Goal: Find specific page/section: Find specific page/section

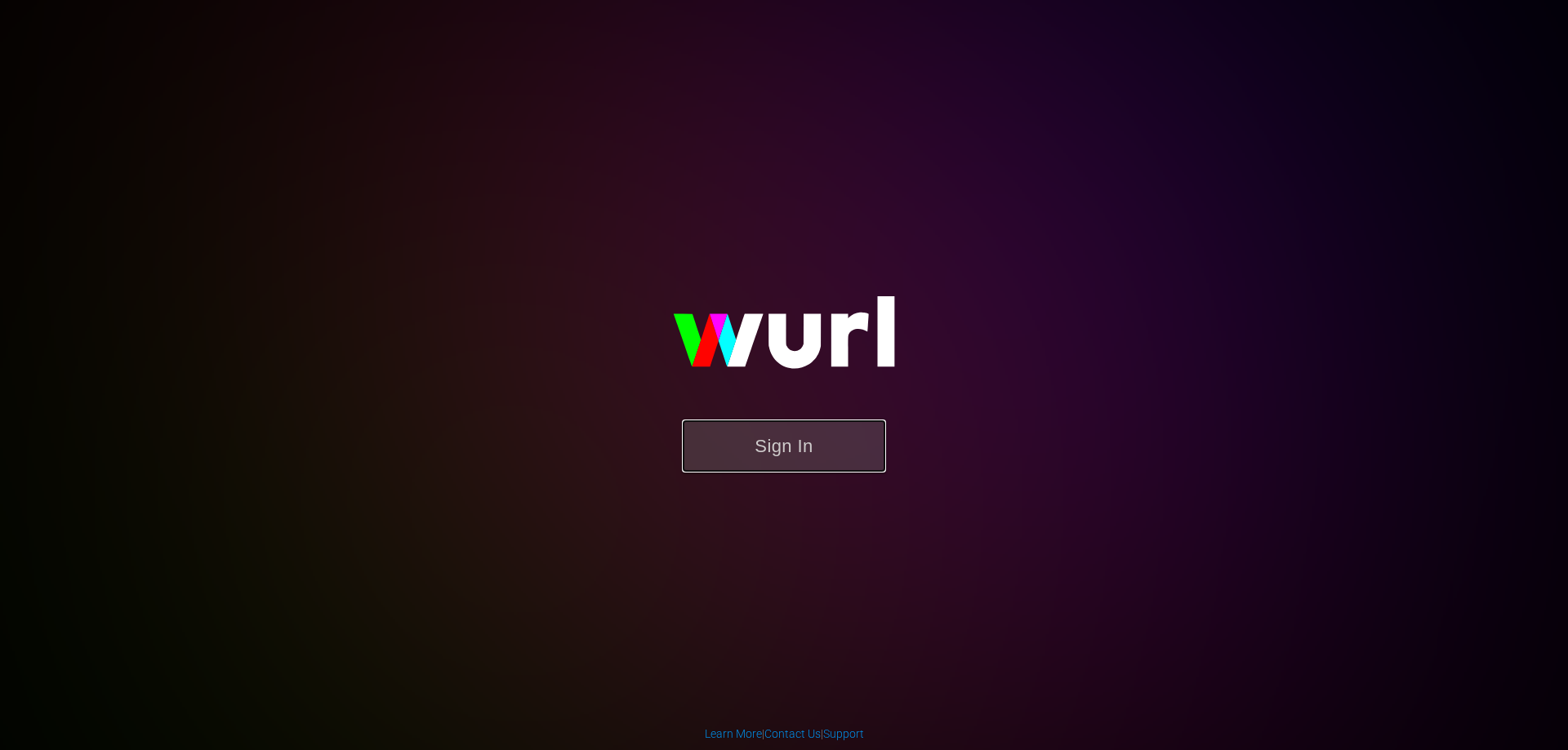
click at [748, 441] on button "Sign In" at bounding box center [784, 446] width 204 height 53
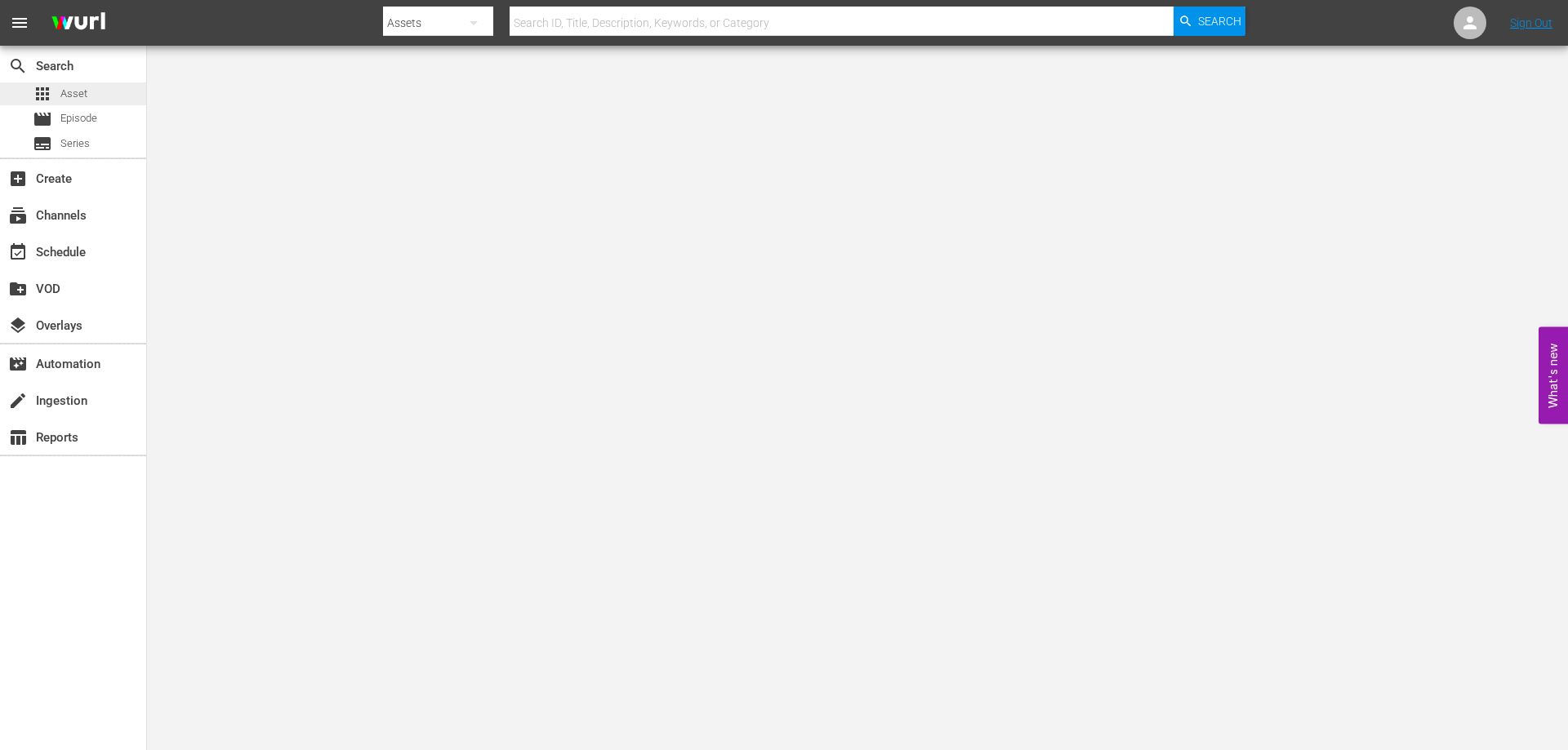
click at [82, 87] on span "Asset" at bounding box center [74, 94] width 27 height 16
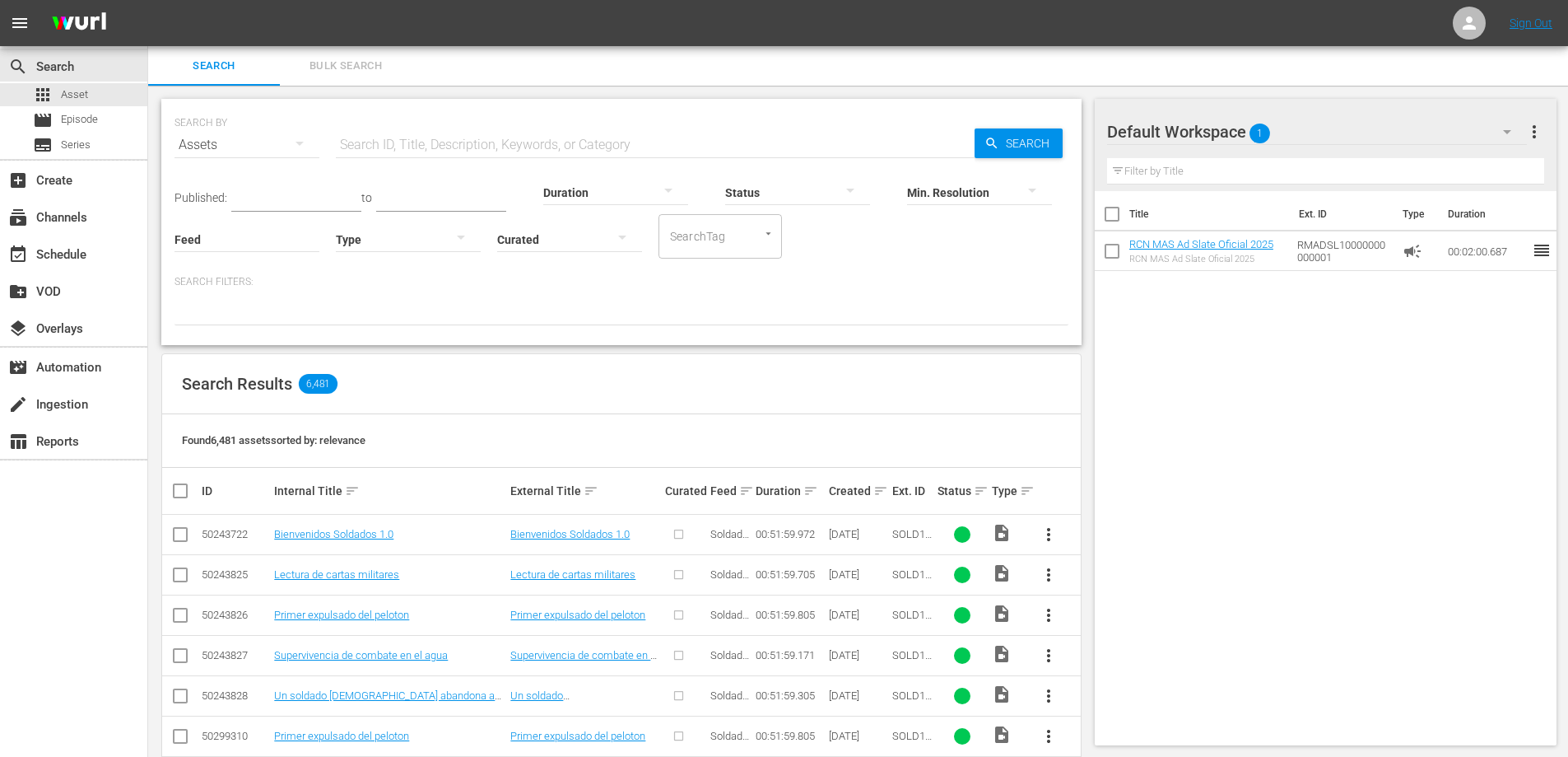
click at [871, 493] on div "Created sort" at bounding box center [857, 491] width 59 height 20
